Goal: Use online tool/utility: Utilize a website feature to perform a specific function

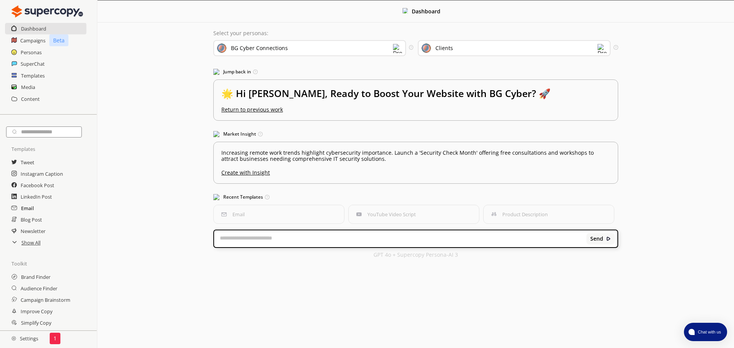
click at [23, 206] on h2 "Email" at bounding box center [27, 208] width 13 height 11
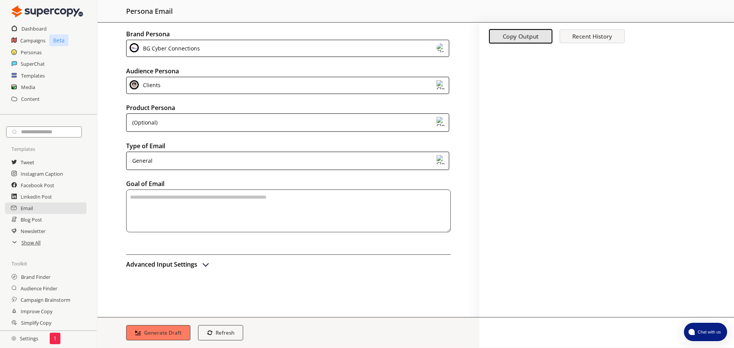
click at [192, 167] on div "General" at bounding box center [287, 161] width 323 height 18
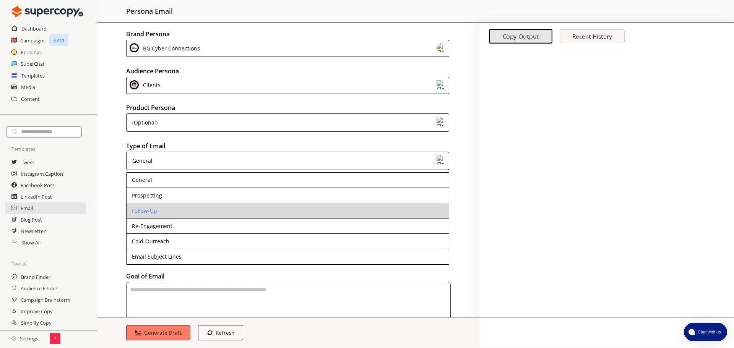
click at [160, 213] on li "Follow-Up" at bounding box center [288, 210] width 322 height 15
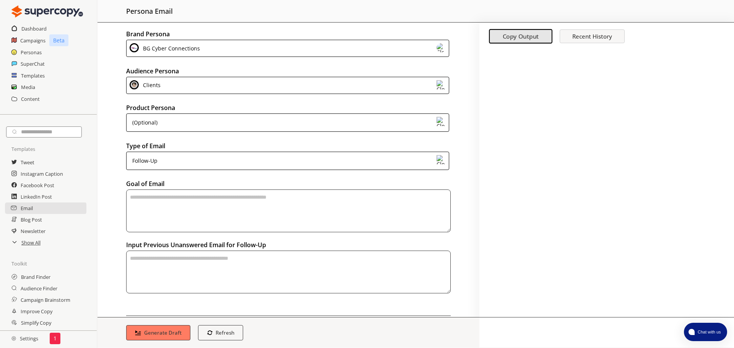
click at [193, 84] on div "Clients" at bounding box center [287, 85] width 323 height 17
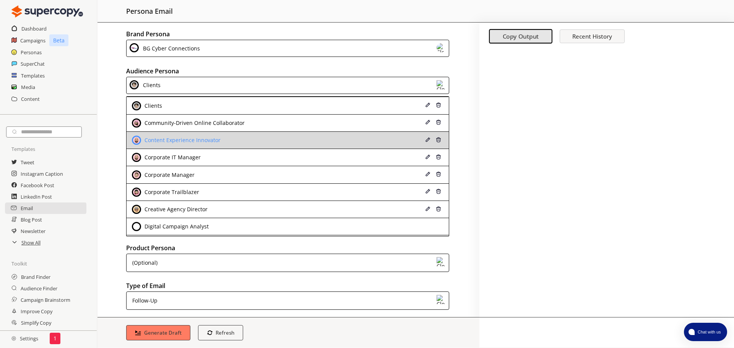
scroll to position [38, 0]
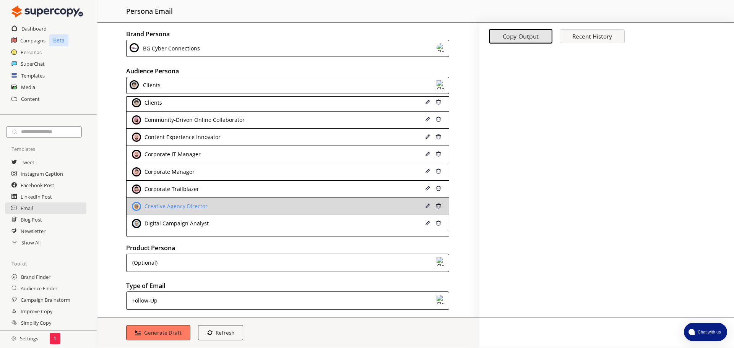
click at [215, 206] on div "Creative Agency Director" at bounding box center [258, 206] width 253 height 9
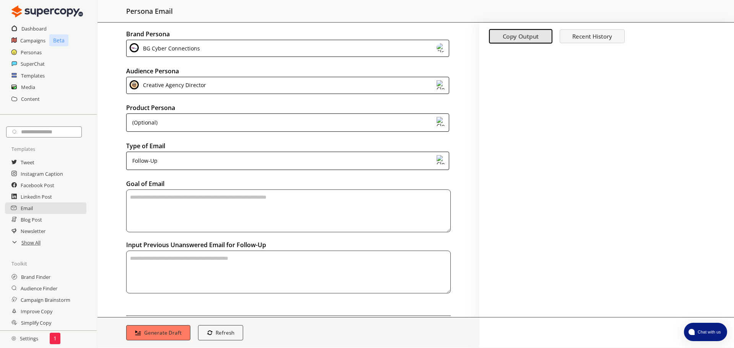
click at [170, 159] on div "Follow-Up" at bounding box center [287, 161] width 323 height 18
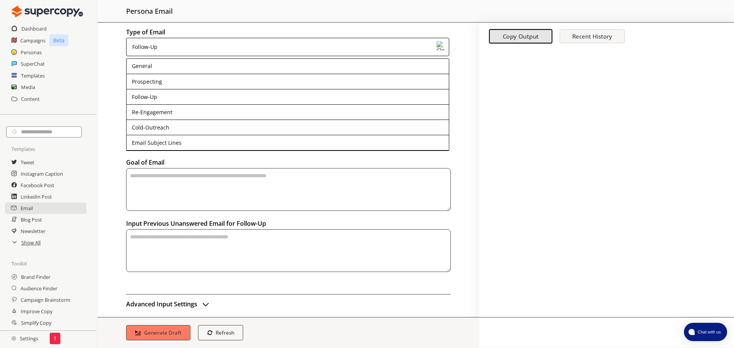
scroll to position [115, 0]
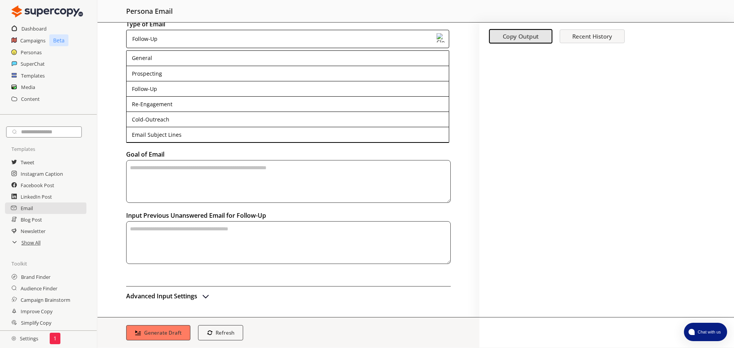
click at [240, 243] on textarea "textarea-textarea" at bounding box center [288, 242] width 325 height 43
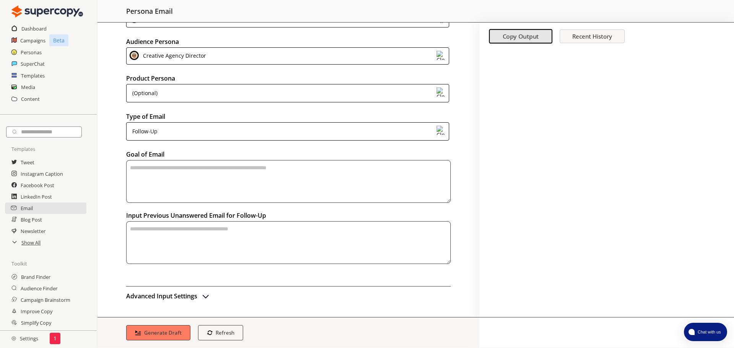
scroll to position [29, 0]
paste textarea "**********"
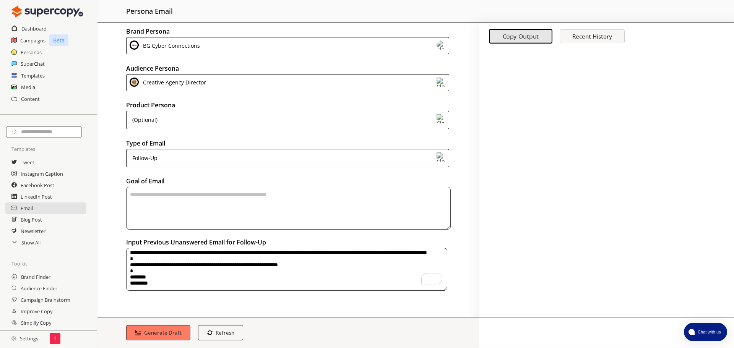
scroll to position [0, 0]
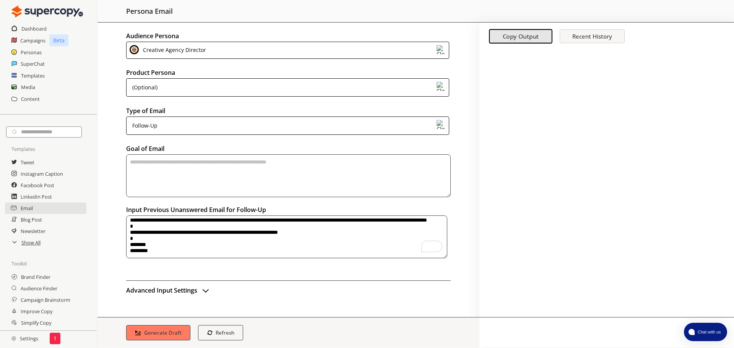
type textarea "**********"
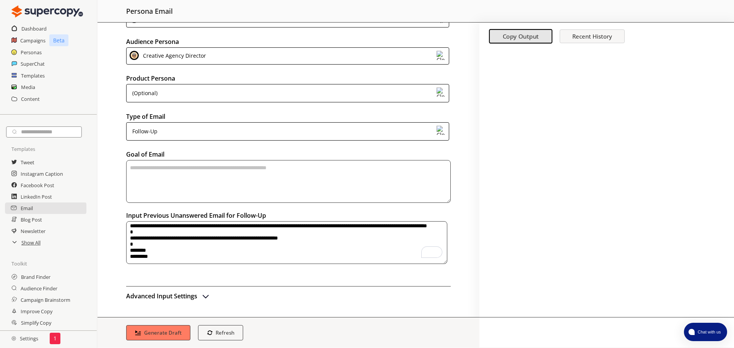
click at [234, 172] on textarea "textarea-textarea" at bounding box center [288, 181] width 325 height 43
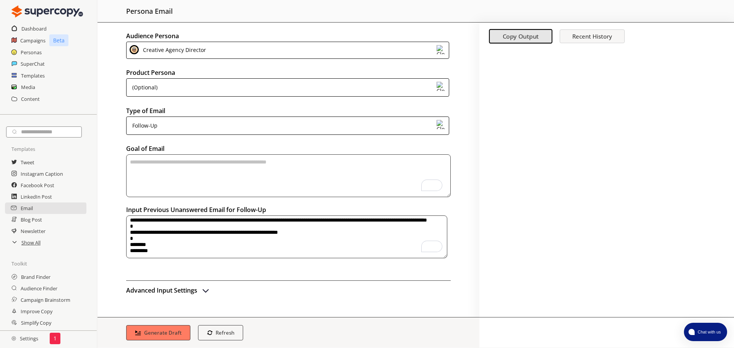
scroll to position [18, 0]
type textarea "**********"
click at [142, 333] on button "Generate Draft" at bounding box center [158, 333] width 67 height 16
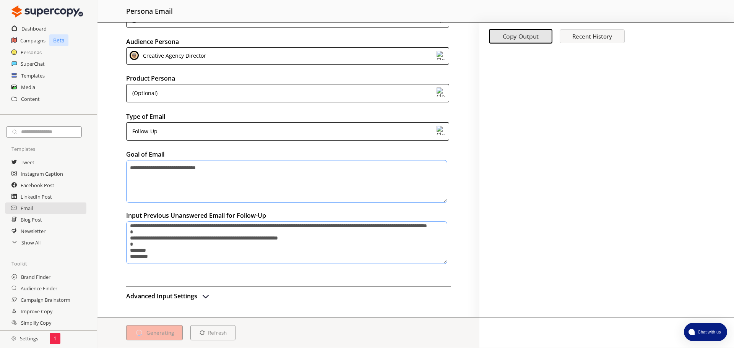
scroll to position [29, 0]
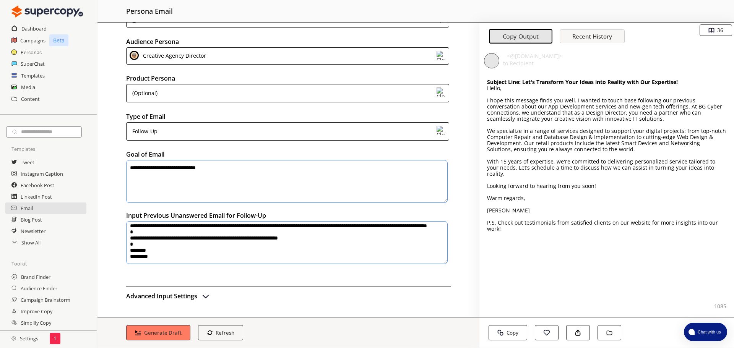
click at [194, 126] on div "Follow-Up" at bounding box center [287, 131] width 323 height 18
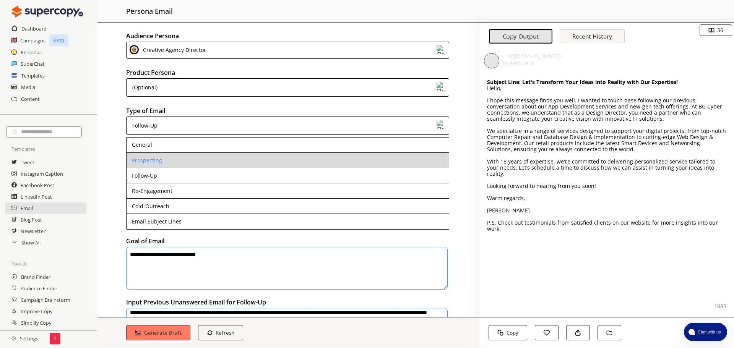
click at [154, 154] on li "Prospecting" at bounding box center [288, 160] width 322 height 15
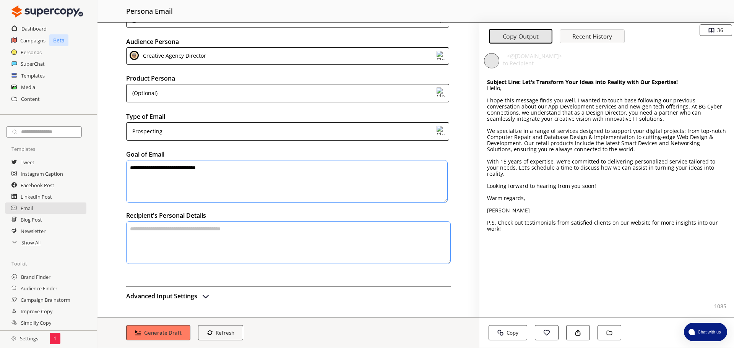
click at [168, 127] on div "Prospecting" at bounding box center [287, 131] width 323 height 18
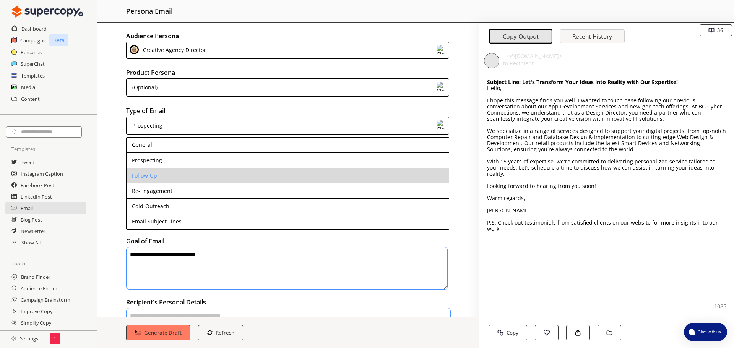
click at [154, 179] on li "Follow-Up" at bounding box center [288, 175] width 322 height 15
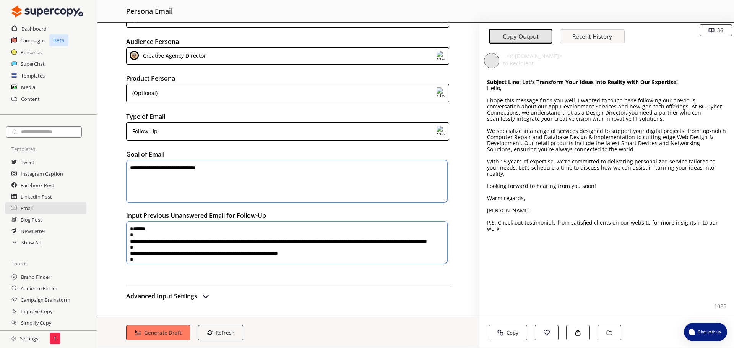
click at [156, 131] on div "Follow-Up" at bounding box center [144, 131] width 28 height 11
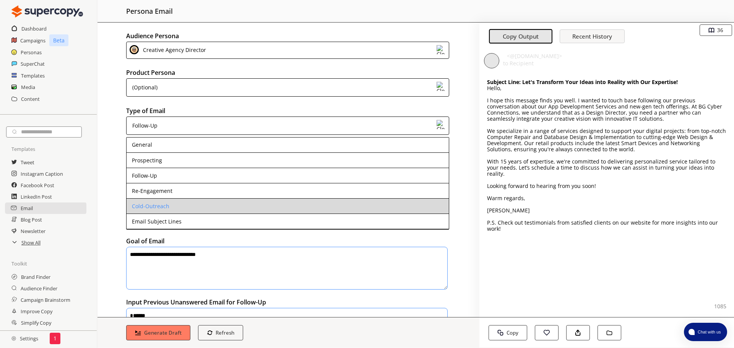
click at [162, 213] on li "Cold-Outreach" at bounding box center [288, 206] width 322 height 15
